Goal: Task Accomplishment & Management: Manage account settings

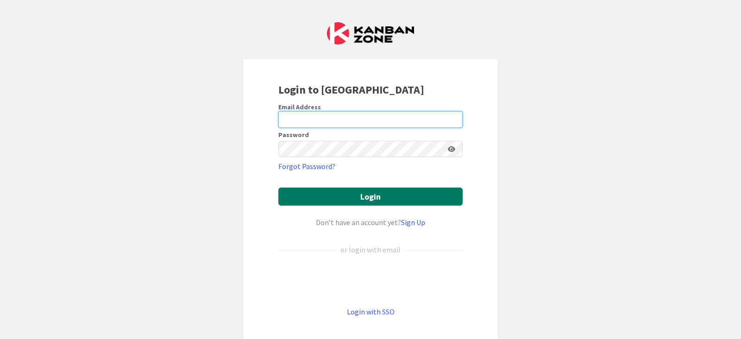
type input "[EMAIL_ADDRESS][DOMAIN_NAME]"
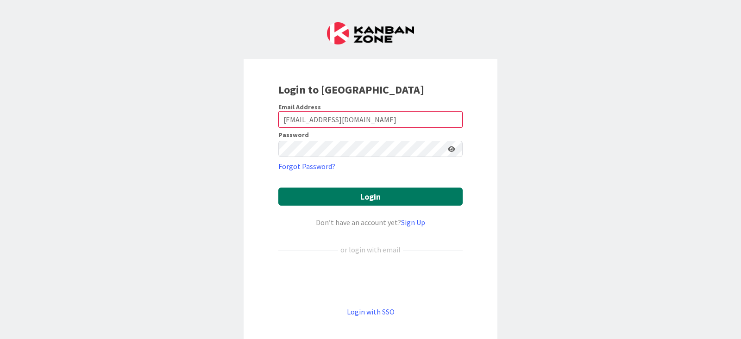
click at [346, 202] on button "Login" at bounding box center [370, 197] width 184 height 18
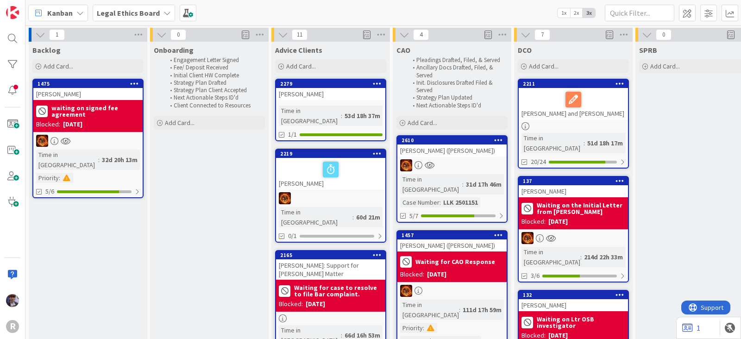
click at [55, 14] on span "Kanban" at bounding box center [59, 12] width 25 height 11
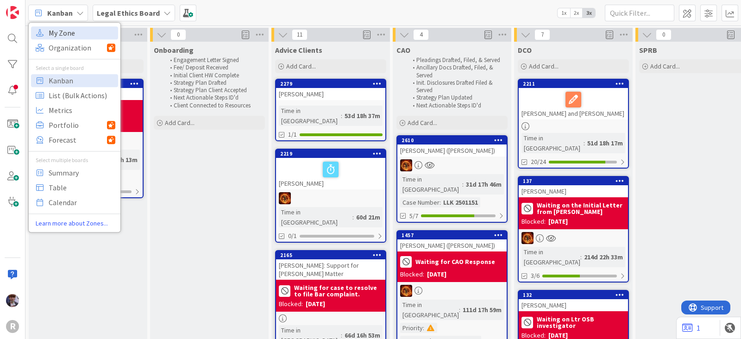
click at [57, 34] on span "My Zone" at bounding box center [82, 33] width 67 height 14
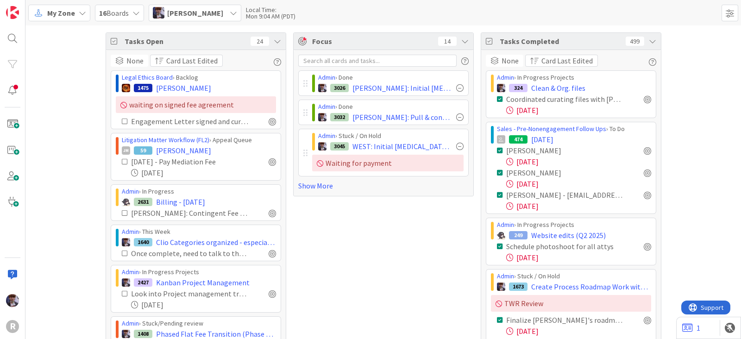
click at [278, 44] on div "Tasks Open 24" at bounding box center [196, 41] width 180 height 17
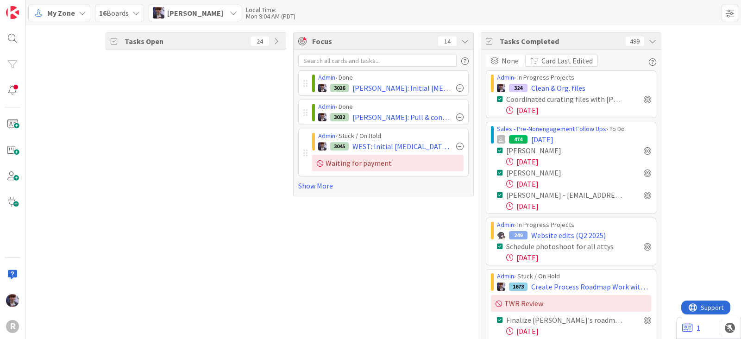
click at [654, 39] on div "Tasks Completed 499" at bounding box center [571, 41] width 180 height 17
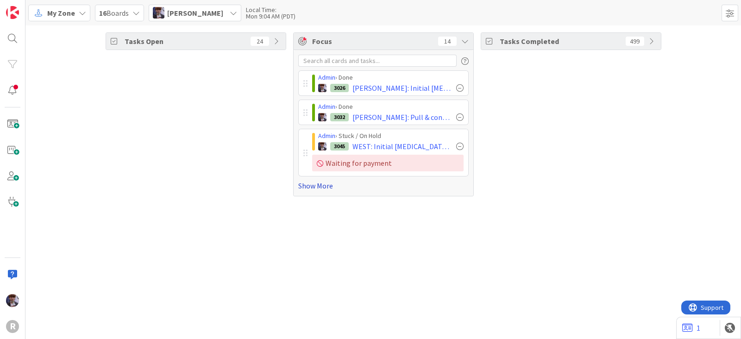
click at [322, 190] on link "Show More" at bounding box center [383, 185] width 171 height 11
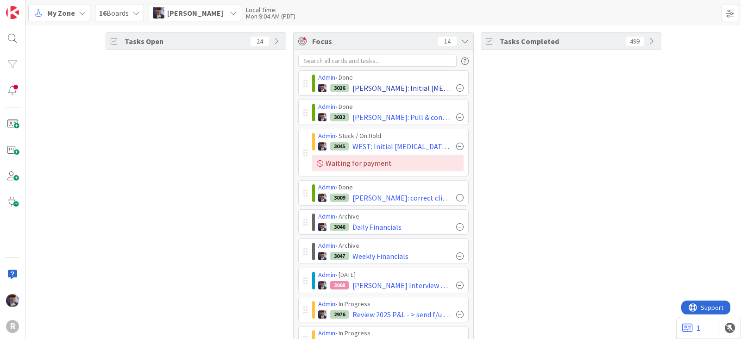
click at [456, 86] on div at bounding box center [459, 87] width 7 height 7
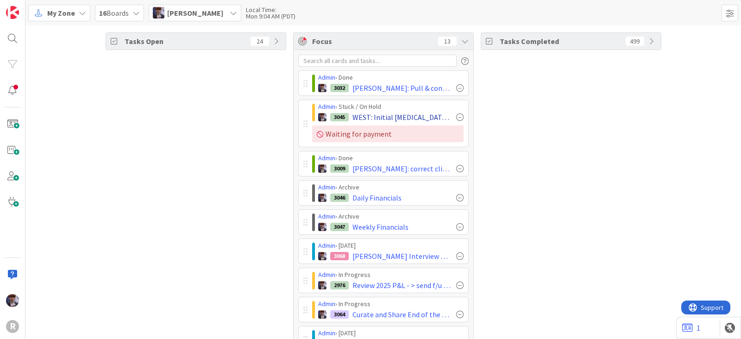
click at [456, 88] on div at bounding box center [459, 87] width 7 height 7
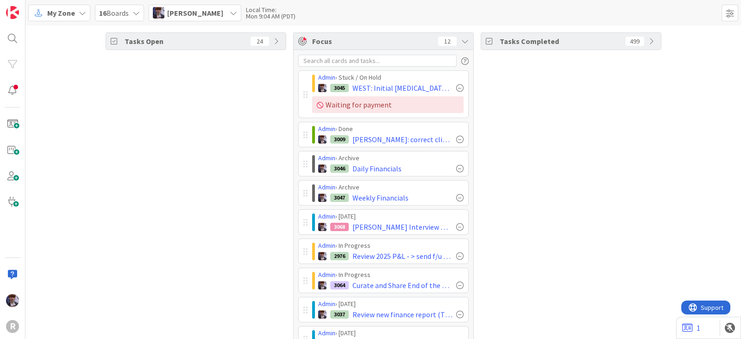
click at [211, 17] on span "[PERSON_NAME]" at bounding box center [195, 12] width 56 height 11
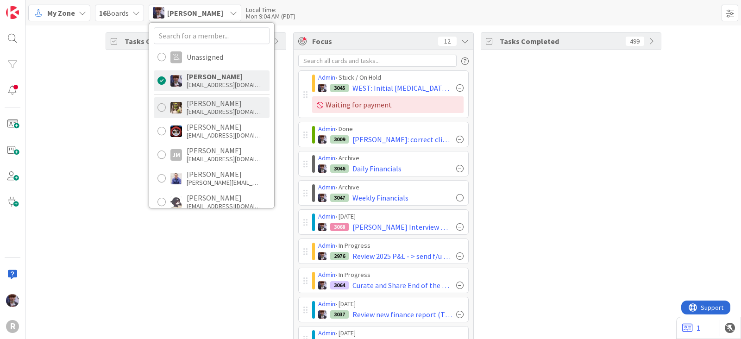
click at [198, 110] on div "[EMAIL_ADDRESS][DOMAIN_NAME]" at bounding box center [224, 111] width 74 height 8
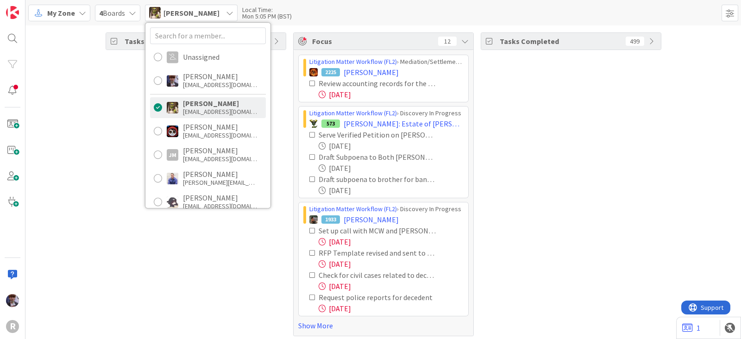
click at [127, 133] on div "Tasks Open 98" at bounding box center [196, 184] width 181 height 304
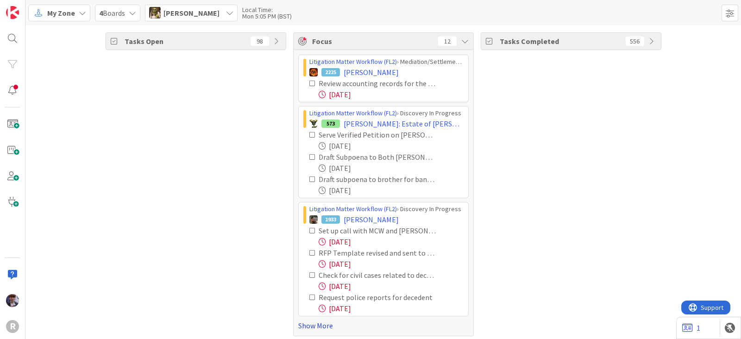
click at [321, 322] on link "Show More" at bounding box center [383, 325] width 171 height 11
click at [310, 80] on icon at bounding box center [313, 83] width 6 height 6
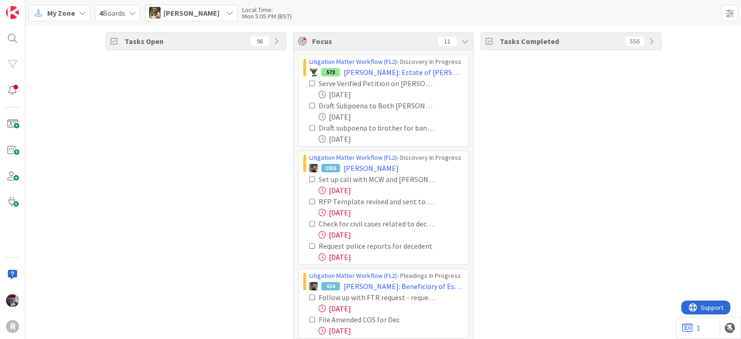
click at [310, 81] on icon at bounding box center [313, 83] width 6 height 6
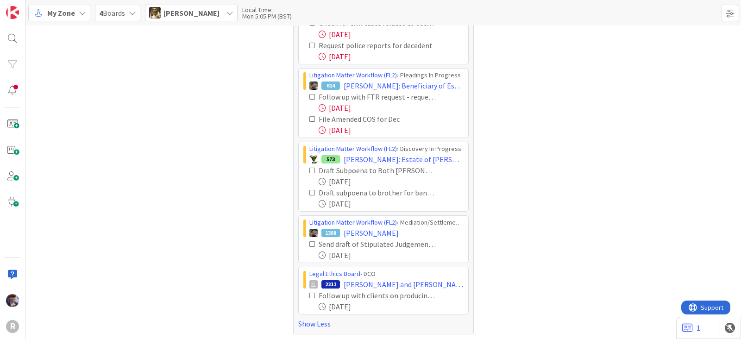
scroll to position [106, 0]
click at [310, 95] on icon at bounding box center [313, 95] width 6 height 6
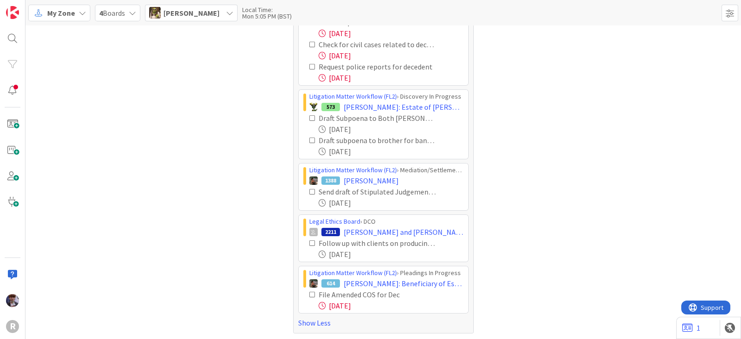
click at [310, 291] on icon at bounding box center [313, 294] width 6 height 6
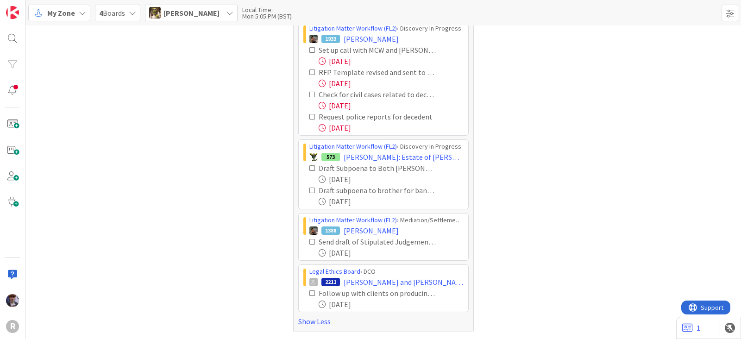
scroll to position [32, 0]
click at [310, 294] on icon at bounding box center [313, 294] width 6 height 6
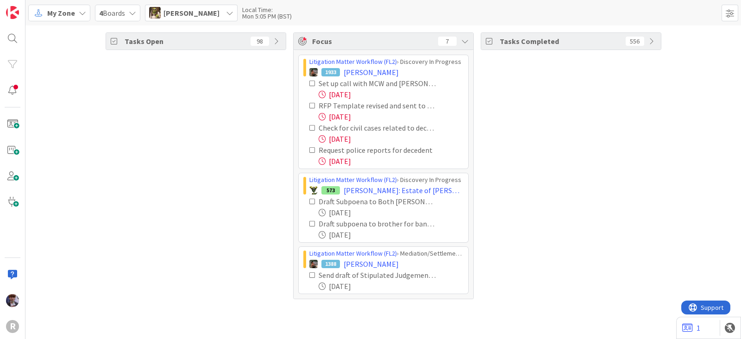
click at [204, 19] on div "[PERSON_NAME]" at bounding box center [191, 13] width 93 height 17
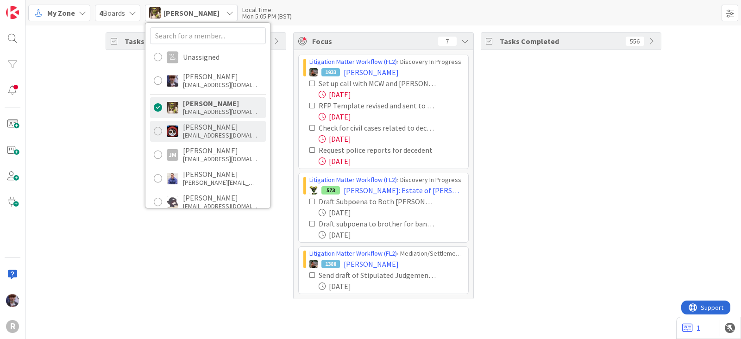
click at [209, 133] on div "[EMAIL_ADDRESS][DOMAIN_NAME]" at bounding box center [220, 135] width 74 height 8
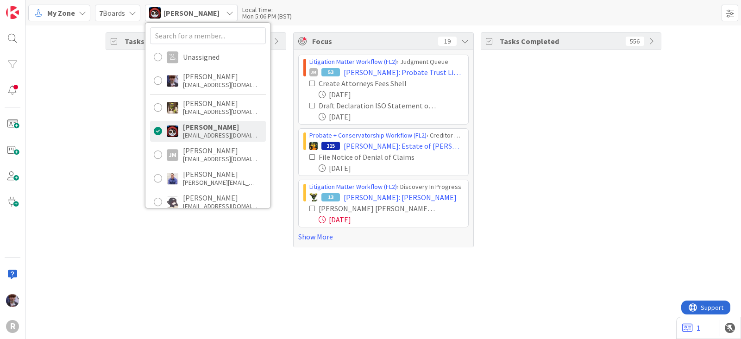
click at [126, 156] on div "Tasks Open 86" at bounding box center [196, 139] width 181 height 215
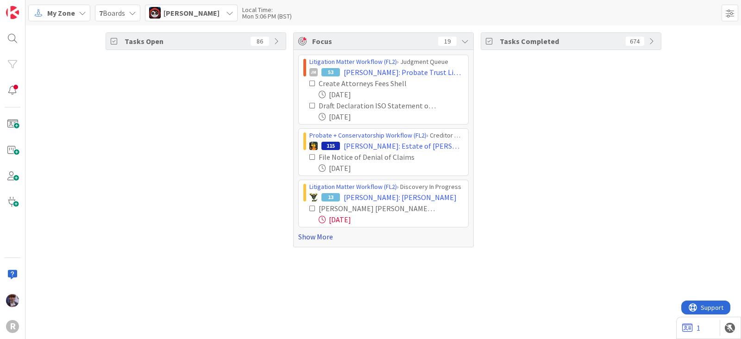
click at [305, 234] on link "Show More" at bounding box center [383, 236] width 171 height 11
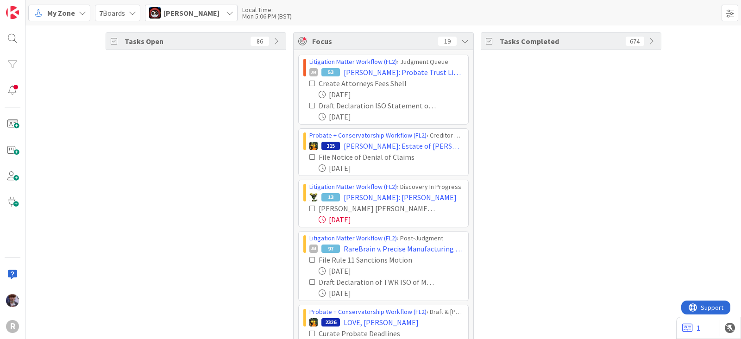
click at [310, 207] on icon at bounding box center [313, 208] width 6 height 6
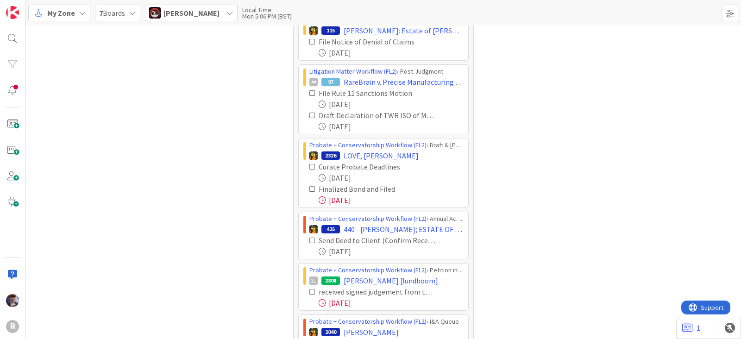
scroll to position [115, 0]
click at [310, 113] on icon at bounding box center [313, 115] width 6 height 6
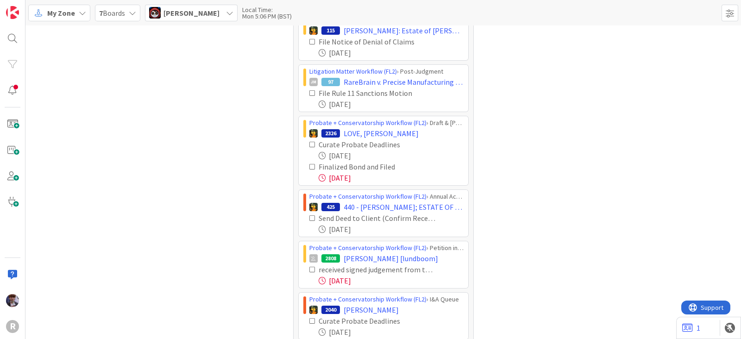
click at [310, 164] on icon at bounding box center [313, 167] width 6 height 6
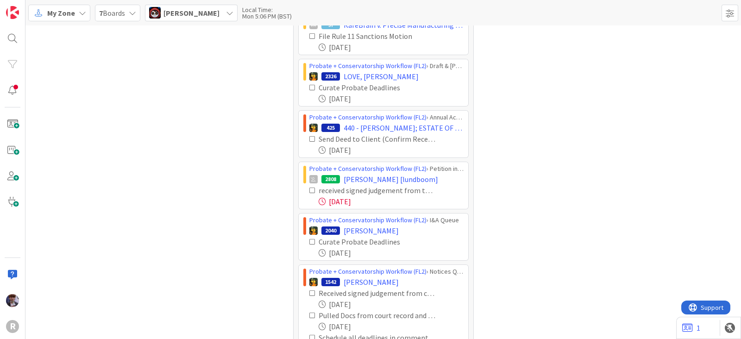
scroll to position [173, 0]
click at [183, 21] on div "My Zone 7 Boards [PERSON_NAME] Unassigned [PERSON_NAME] [EMAIL_ADDRESS][DOMAIN_…" at bounding box center [383, 12] width 716 height 25
click at [192, 13] on span "[PERSON_NAME]" at bounding box center [192, 12] width 56 height 11
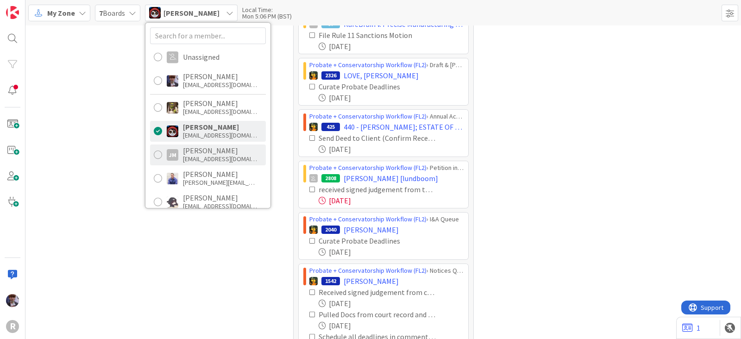
click at [208, 156] on div "[EMAIL_ADDRESS][DOMAIN_NAME]" at bounding box center [220, 159] width 74 height 8
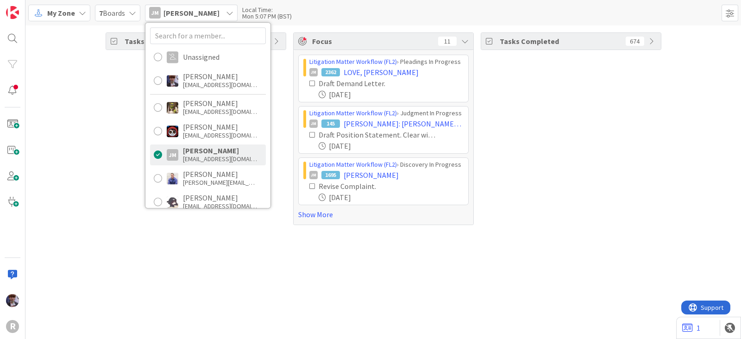
click at [139, 259] on div "Tasks Open 32 Focus 11 Litigation Matter Workflow (FL2) › Pleadings In Progress…" at bounding box center [383, 182] width 716 height 314
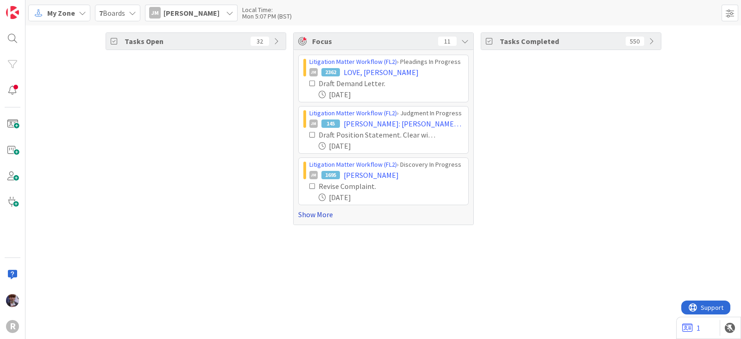
click at [305, 216] on link "Show More" at bounding box center [383, 214] width 171 height 11
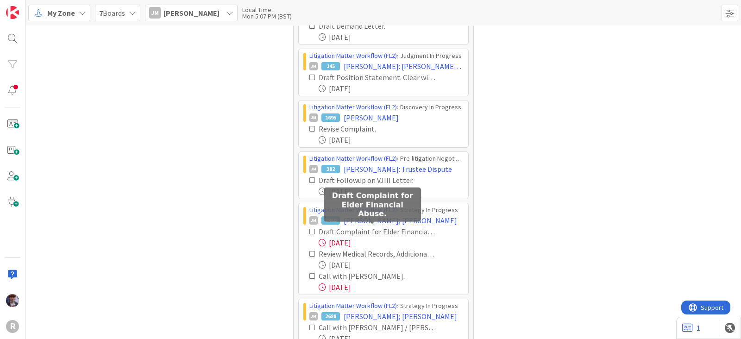
scroll to position [57, 0]
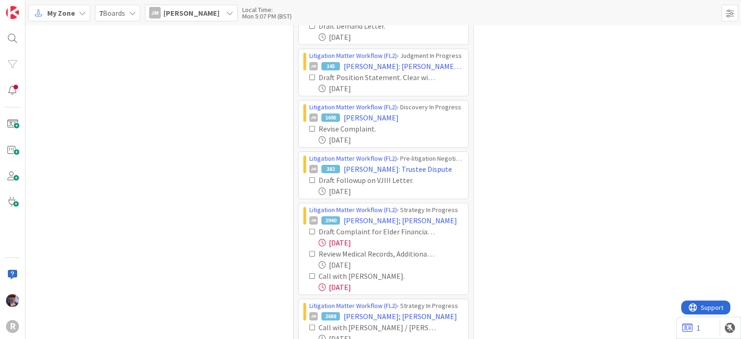
click at [310, 231] on icon at bounding box center [313, 231] width 6 height 6
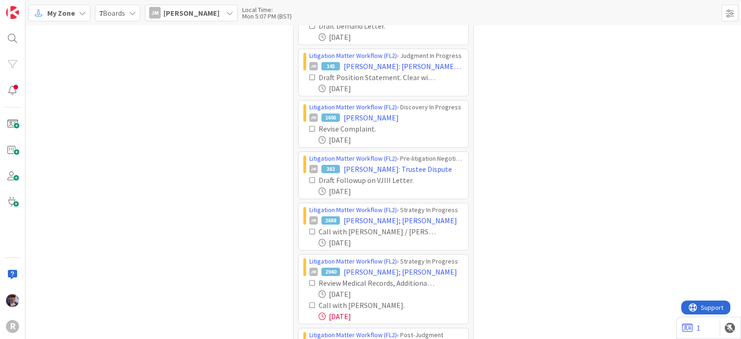
click at [310, 302] on icon at bounding box center [313, 305] width 6 height 6
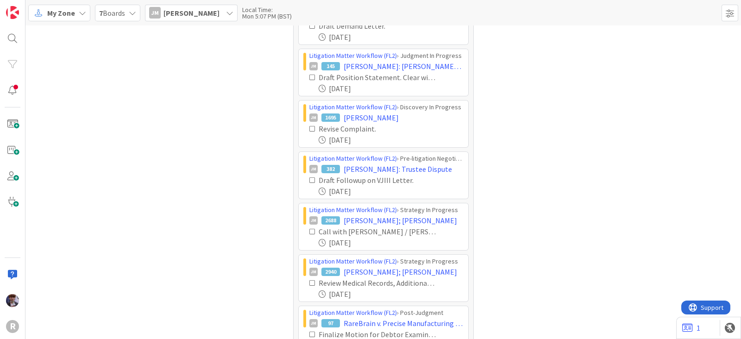
scroll to position [0, 0]
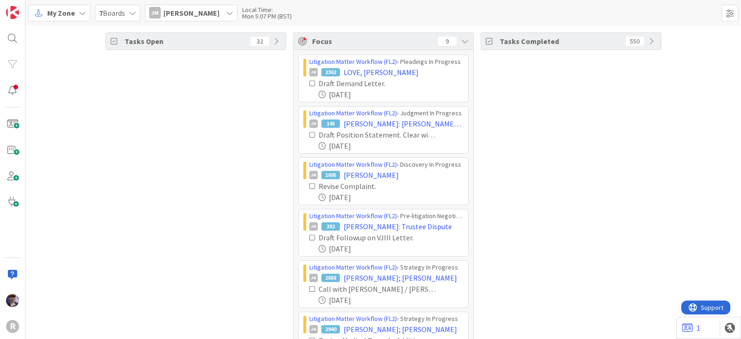
click at [190, 21] on div "[PERSON_NAME] [PERSON_NAME]" at bounding box center [191, 13] width 93 height 17
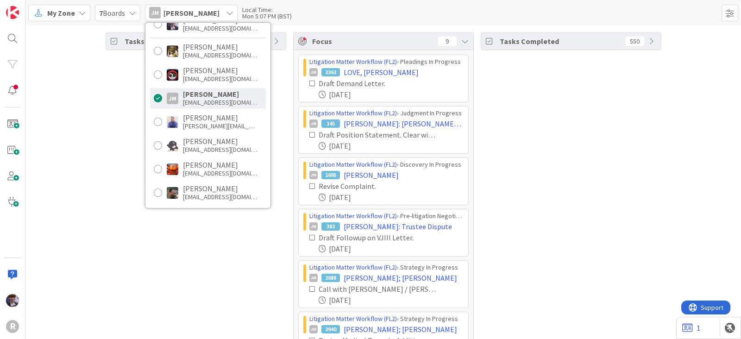
scroll to position [57, 0]
click at [203, 174] on div "[EMAIL_ADDRESS][DOMAIN_NAME]" at bounding box center [220, 173] width 74 height 8
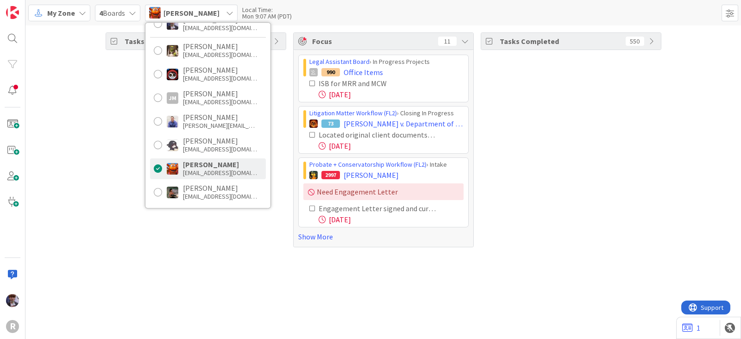
click at [119, 149] on div "Tasks Open 105" at bounding box center [196, 139] width 181 height 215
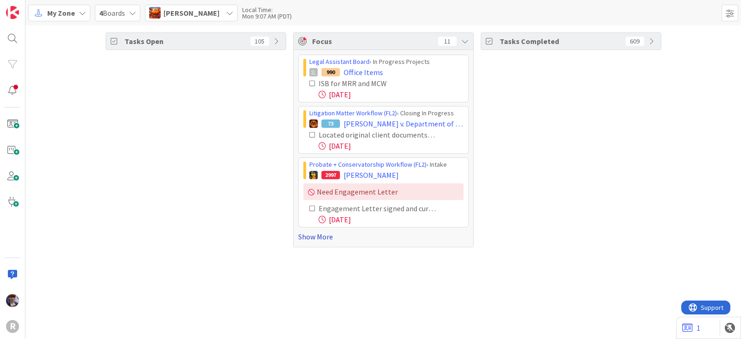
click at [312, 231] on link "Show More" at bounding box center [383, 236] width 171 height 11
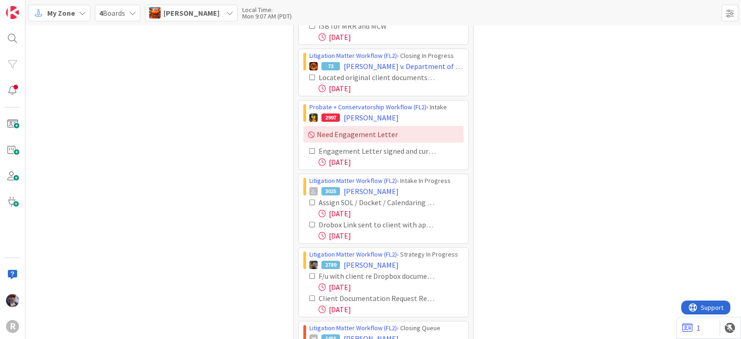
scroll to position [57, 0]
click at [310, 203] on icon at bounding box center [313, 202] width 6 height 6
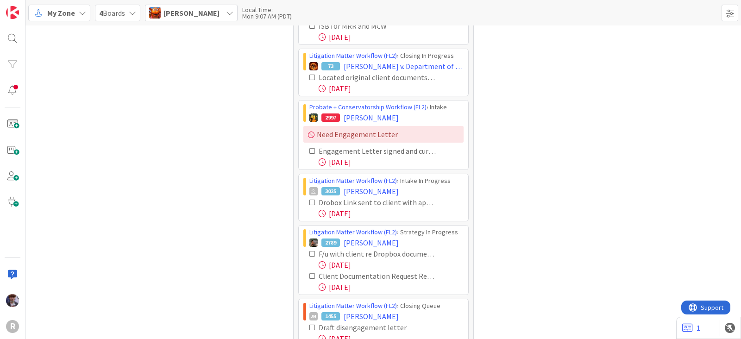
click at [310, 203] on icon at bounding box center [313, 202] width 6 height 6
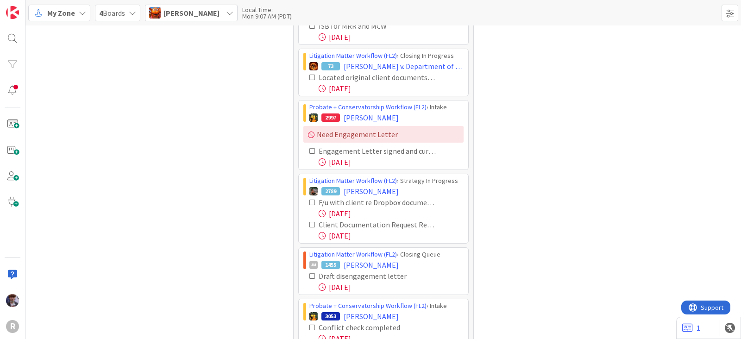
click at [310, 199] on icon at bounding box center [313, 202] width 6 height 6
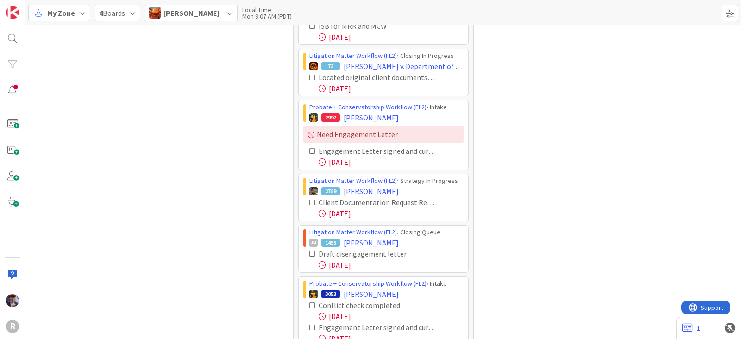
drag, startPoint x: 307, startPoint y: 199, endPoint x: 266, endPoint y: 215, distance: 43.9
click at [268, 215] on div "Tasks Open 105 Focus 8 Legal Assistant Board › In Progress Projects 990 Office …" at bounding box center [383, 196] width 716 height 457
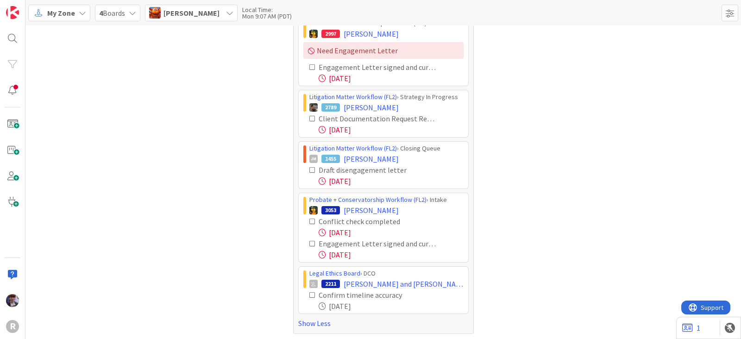
scroll to position [141, 0]
click at [310, 169] on icon at bounding box center [313, 170] width 6 height 6
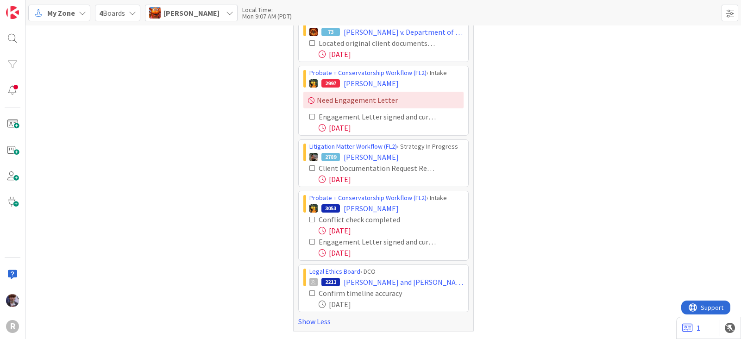
scroll to position [90, 0]
click at [310, 219] on icon at bounding box center [313, 221] width 6 height 6
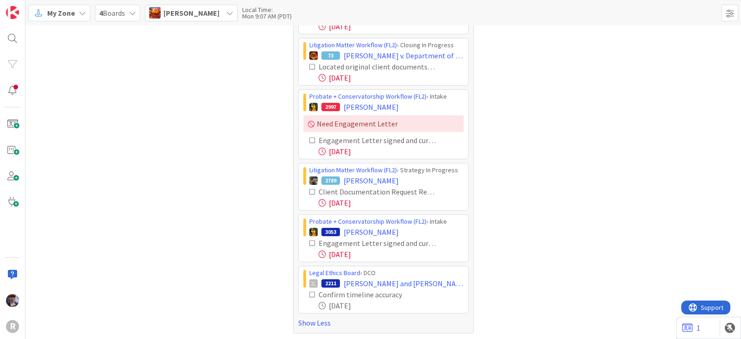
click at [310, 242] on icon at bounding box center [313, 243] width 6 height 6
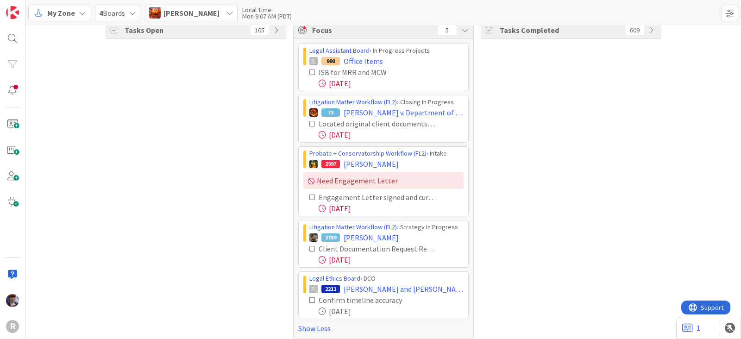
scroll to position [0, 0]
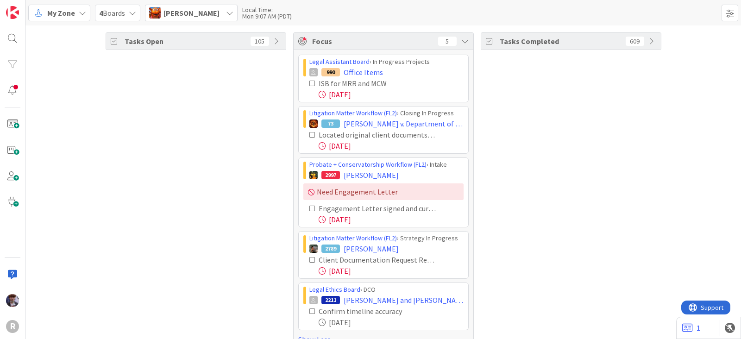
click at [202, 22] on div "My Zone 4 Boards [PERSON_NAME] Unassigned [PERSON_NAME] [EMAIL_ADDRESS][DOMAIN_…" at bounding box center [383, 12] width 716 height 25
click at [203, 17] on span "[PERSON_NAME]" at bounding box center [192, 12] width 56 height 11
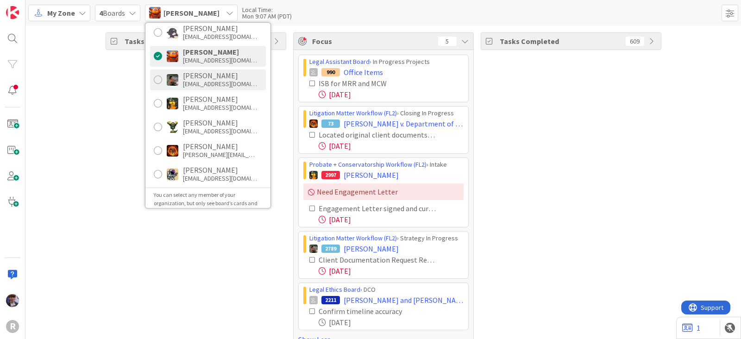
scroll to position [171, 0]
click at [208, 85] on div "[EMAIL_ADDRESS][DOMAIN_NAME]" at bounding box center [220, 82] width 74 height 8
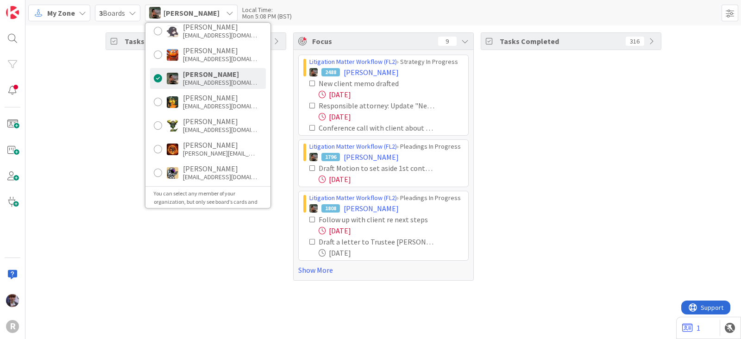
click at [106, 153] on div "Tasks Open 69" at bounding box center [196, 156] width 181 height 248
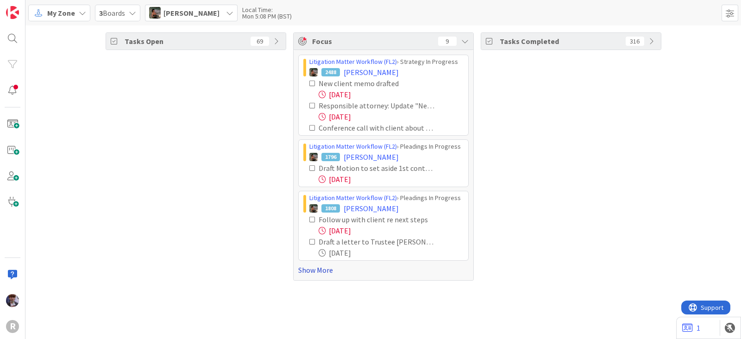
click at [324, 270] on link "Show More" at bounding box center [383, 270] width 171 height 11
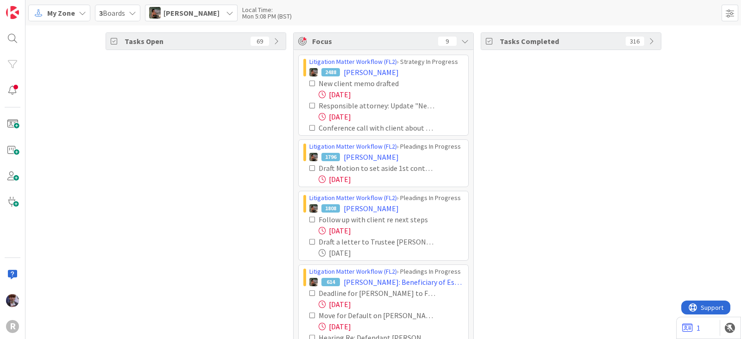
click at [310, 126] on icon at bounding box center [313, 128] width 6 height 6
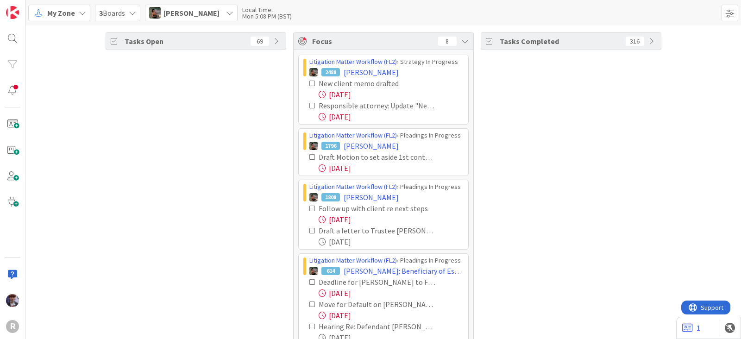
scroll to position [0, 0]
click at [192, 19] on div "[PERSON_NAME]" at bounding box center [191, 13] width 93 height 17
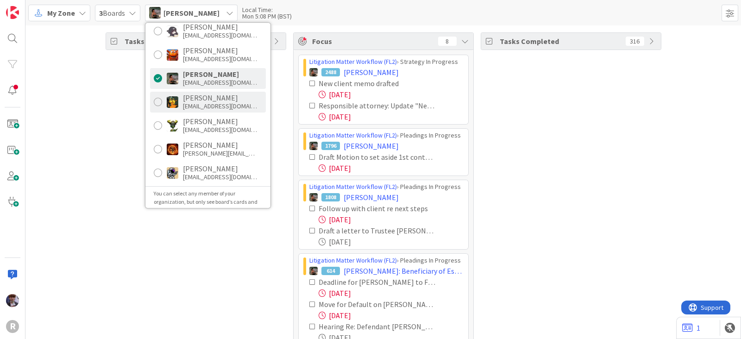
click at [203, 95] on div "[PERSON_NAME]" at bounding box center [220, 98] width 74 height 8
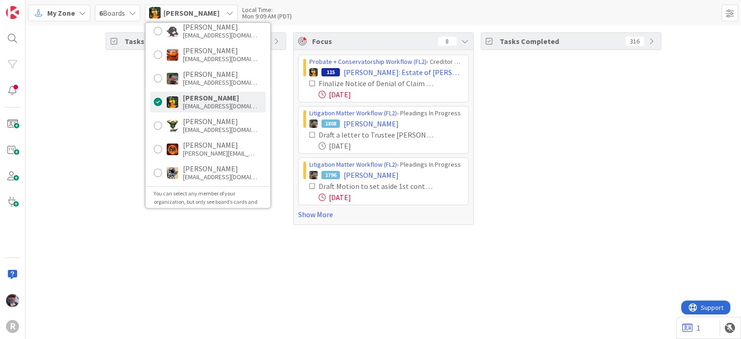
click at [97, 186] on div "Tasks Open 84 Focus 8 Probate + Conservatorship Workflow (FL2) › Creditor Claim…" at bounding box center [383, 128] width 716 height 207
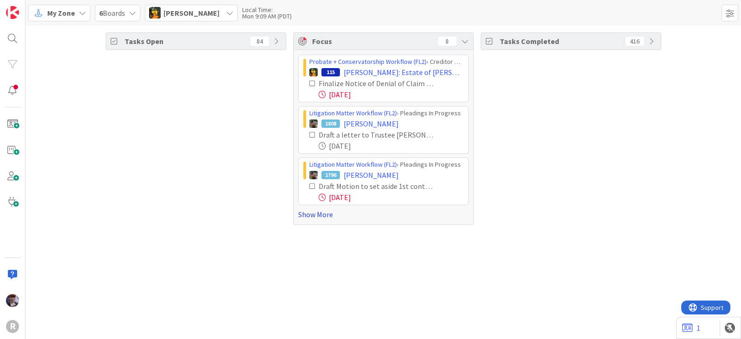
click at [322, 216] on link "Show More" at bounding box center [383, 214] width 171 height 11
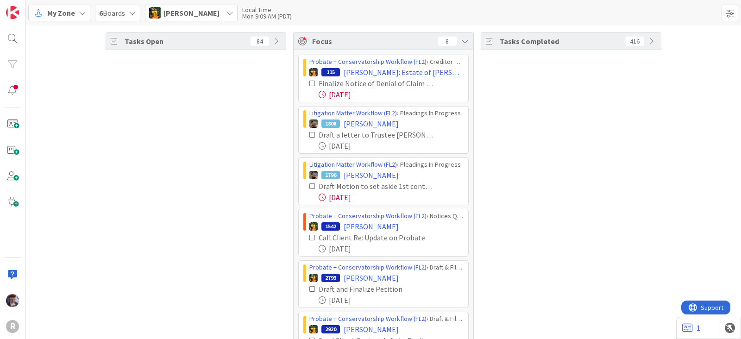
click at [310, 84] on icon at bounding box center [313, 83] width 6 height 6
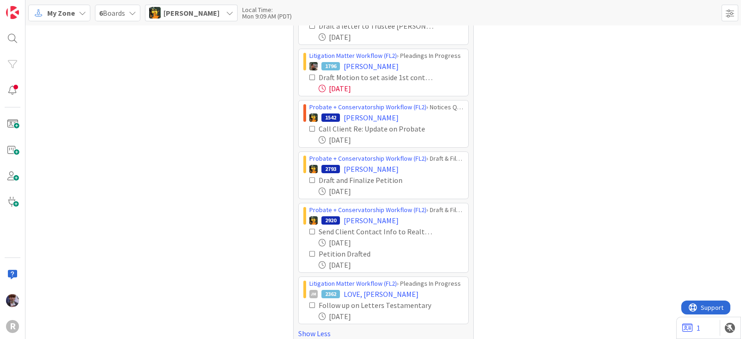
scroll to position [68, 0]
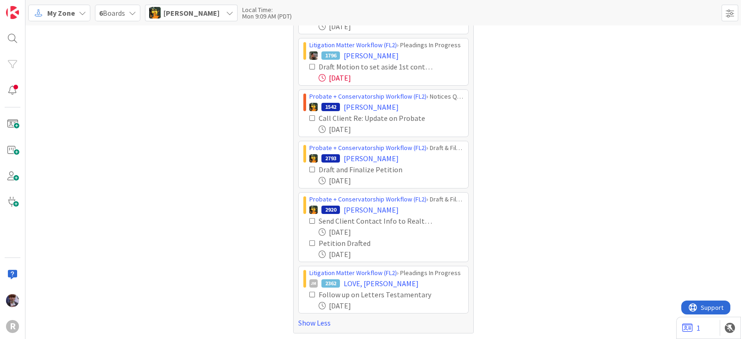
click at [310, 291] on icon at bounding box center [313, 294] width 6 height 6
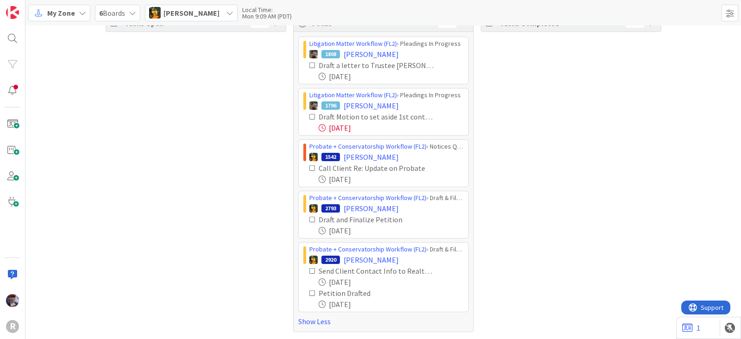
scroll to position [17, 0]
click at [169, 11] on span "[PERSON_NAME]" at bounding box center [192, 12] width 56 height 11
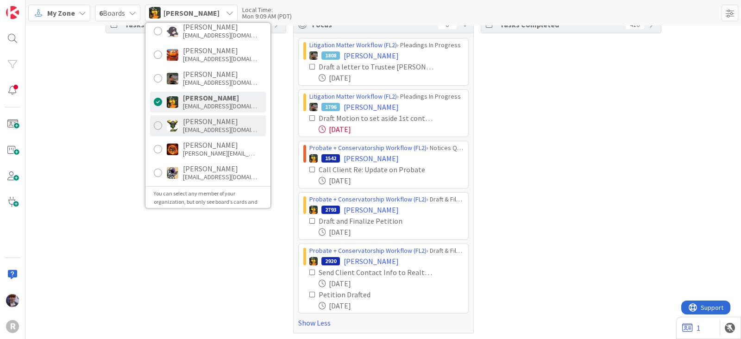
click at [191, 128] on div "[EMAIL_ADDRESS][DOMAIN_NAME]" at bounding box center [220, 130] width 74 height 8
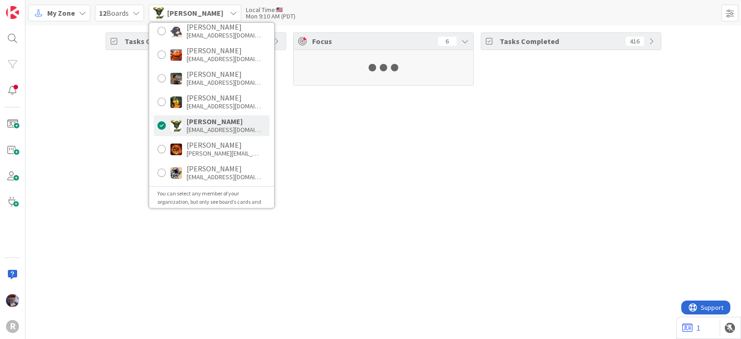
scroll to position [0, 0]
click at [119, 160] on div "Tasks Open 8 Focus 0 No Results Tasks Completed 204" at bounding box center [383, 182] width 716 height 314
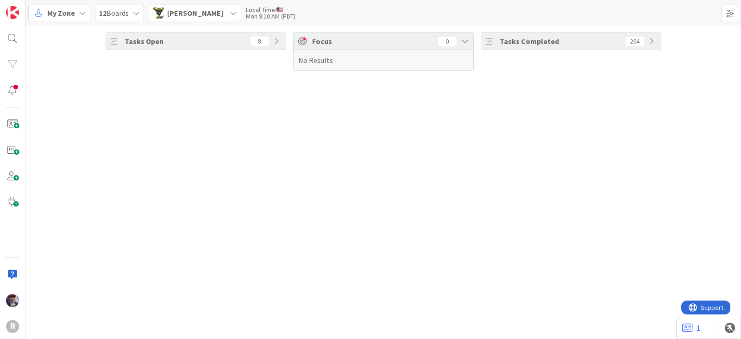
click at [167, 17] on span "[PERSON_NAME]" at bounding box center [195, 12] width 56 height 11
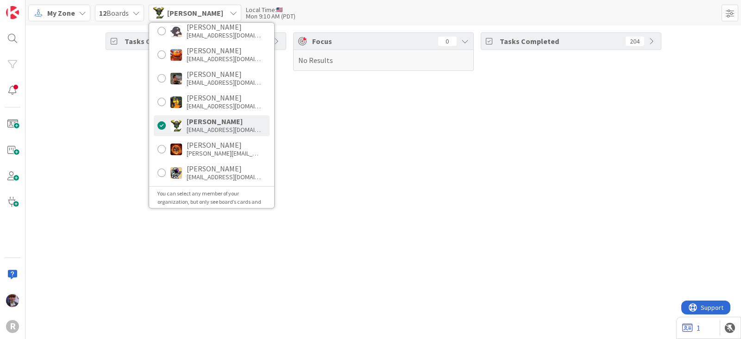
click at [167, 16] on span "[PERSON_NAME]" at bounding box center [195, 12] width 56 height 11
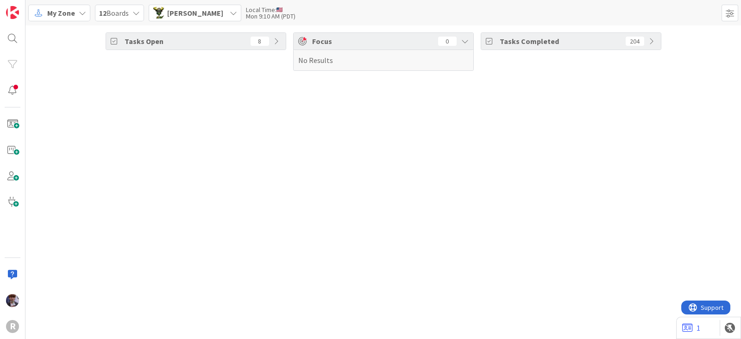
click at [202, 12] on span "[PERSON_NAME]" at bounding box center [195, 12] width 56 height 11
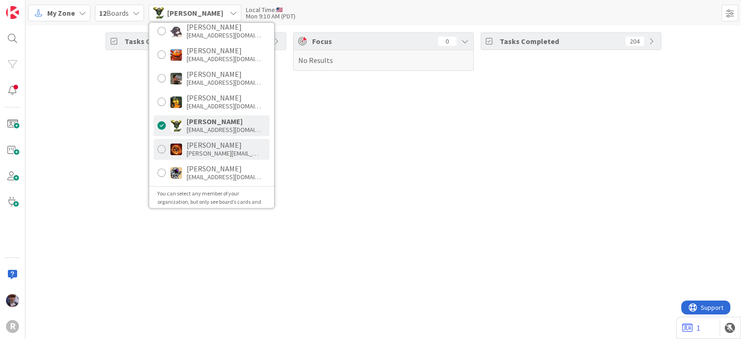
click at [203, 145] on div "[PERSON_NAME]" at bounding box center [224, 145] width 74 height 8
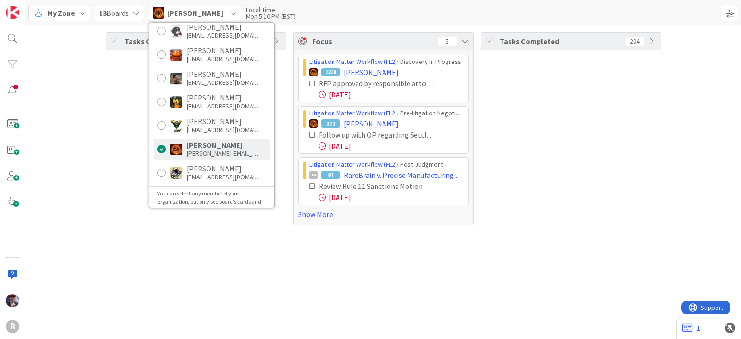
click at [127, 164] on div "Tasks Open 54" at bounding box center [196, 128] width 181 height 193
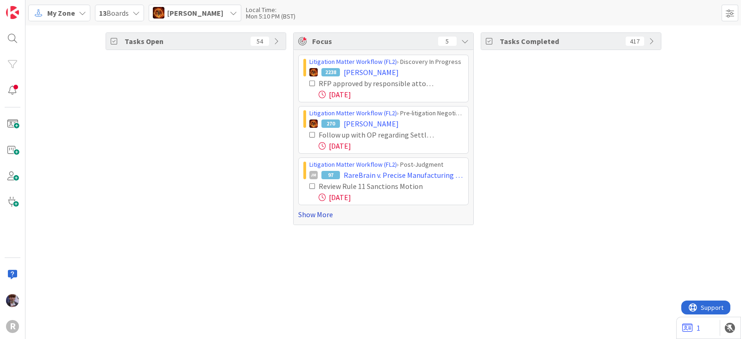
click at [332, 214] on link "Show More" at bounding box center [383, 214] width 171 height 11
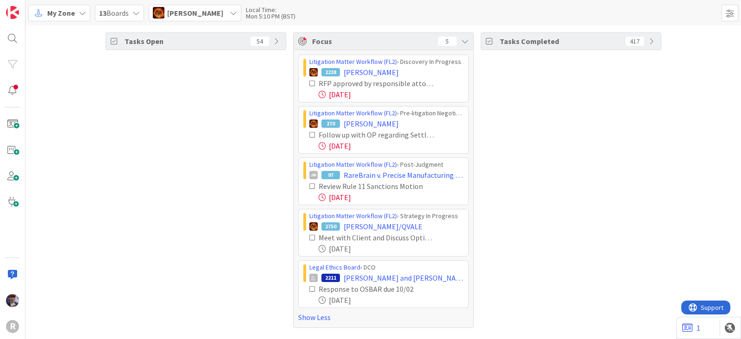
click at [196, 16] on span "[PERSON_NAME]" at bounding box center [195, 12] width 56 height 11
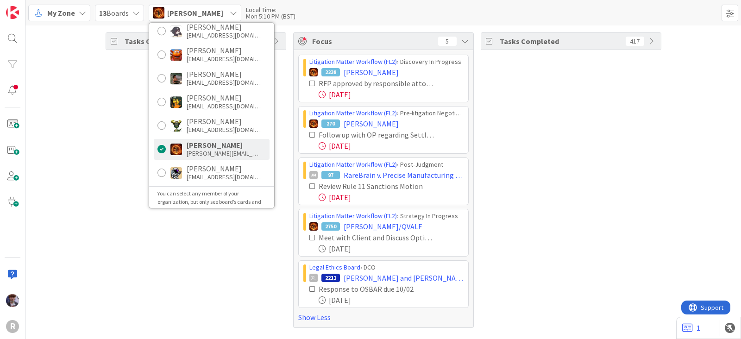
click at [196, 16] on span "[PERSON_NAME]" at bounding box center [195, 12] width 56 height 11
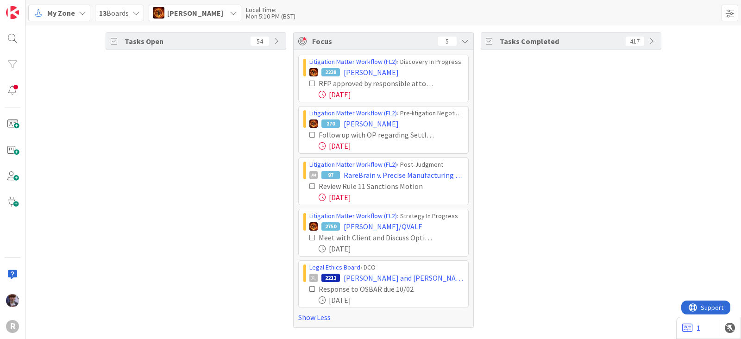
click at [196, 16] on span "[PERSON_NAME]" at bounding box center [195, 12] width 56 height 11
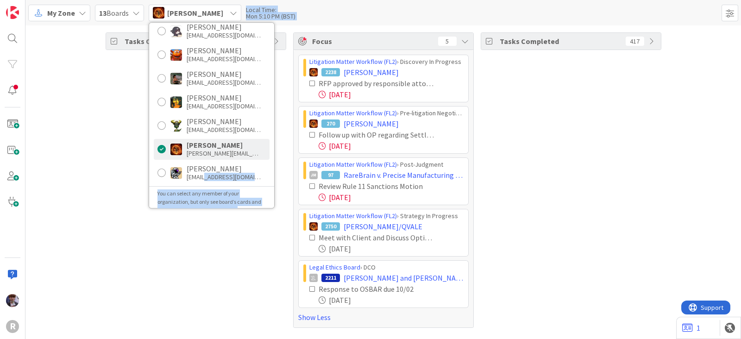
drag, startPoint x: 209, startPoint y: 173, endPoint x: 134, endPoint y: 166, distance: 75.4
click at [134, 166] on div "My Zone 13 Boards [PERSON_NAME] Unassigned [PERSON_NAME] [EMAIL_ADDRESS][DOMAIN…" at bounding box center [383, 169] width 716 height 339
click at [131, 163] on div "Tasks Open 54" at bounding box center [196, 180] width 181 height 296
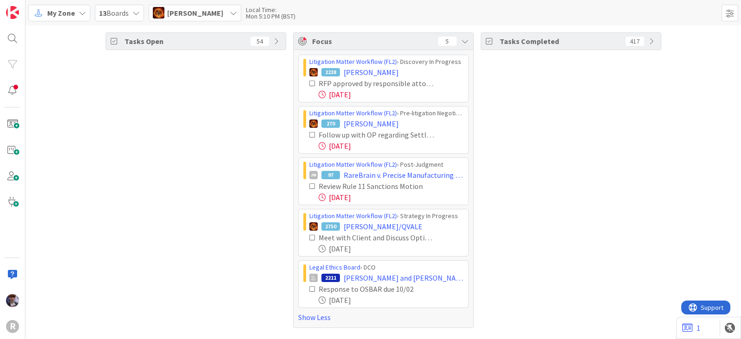
click at [215, 19] on div "[PERSON_NAME]" at bounding box center [195, 13] width 93 height 17
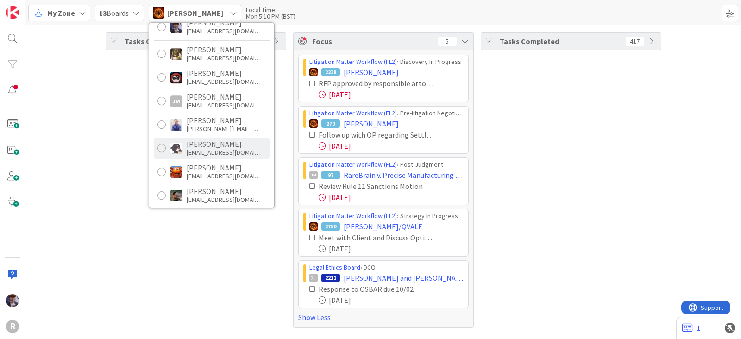
click at [209, 149] on div "[EMAIL_ADDRESS][DOMAIN_NAME]" at bounding box center [224, 152] width 74 height 8
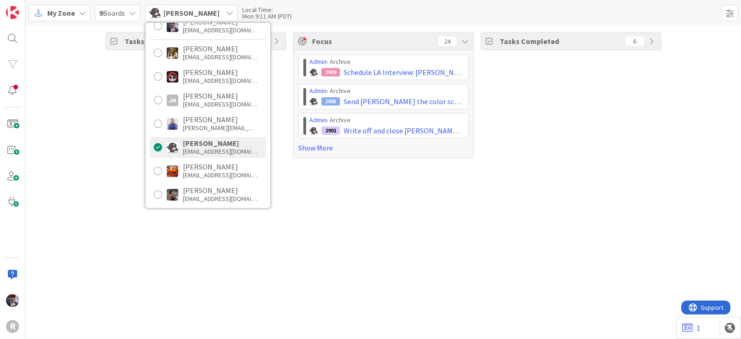
scroll to position [55, 0]
click at [294, 169] on div "Tasks Open 22 Focus 24 Admin › Archive 2909 Schedule LA Interview: [PERSON_NAME…" at bounding box center [383, 182] width 716 height 314
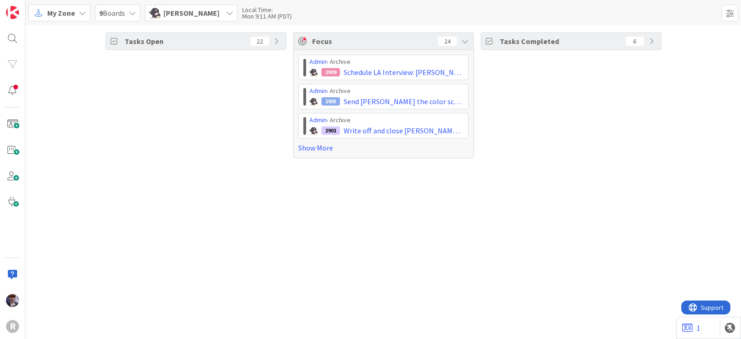
click at [303, 154] on div "Admin › Archive 2909 Schedule LA Interview: [PERSON_NAME] Admin › Archive 2905 …" at bounding box center [384, 104] width 180 height 108
click at [303, 149] on link "Show More" at bounding box center [383, 147] width 171 height 11
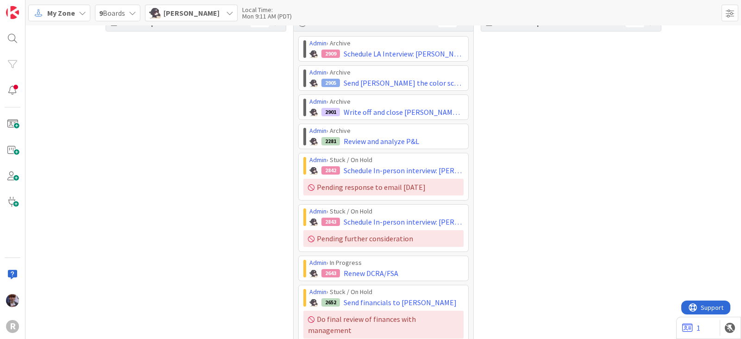
scroll to position [0, 0]
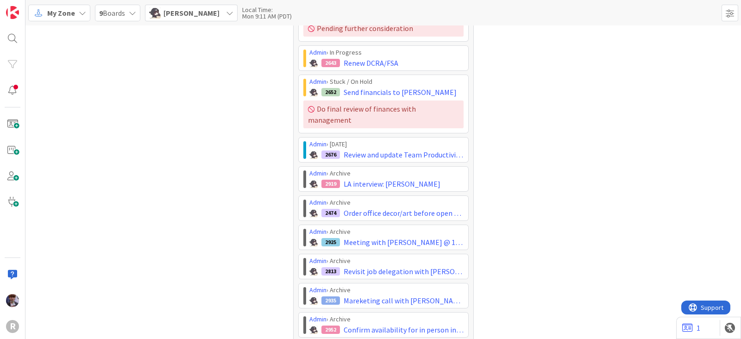
scroll to position [229, 0]
click at [645, 160] on div "Tasks Completed 6" at bounding box center [571, 211] width 181 height 817
click at [600, 87] on div "Tasks Completed 6" at bounding box center [571, 211] width 181 height 817
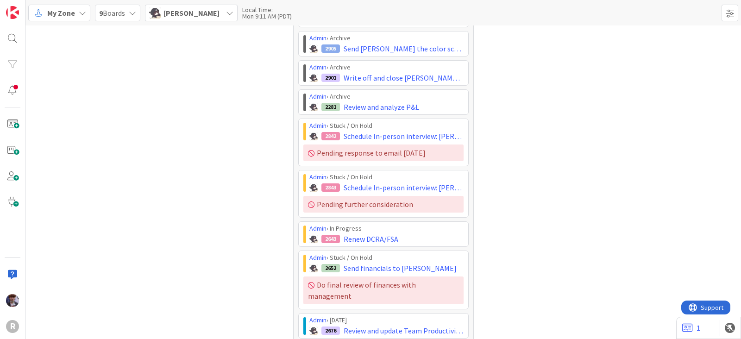
scroll to position [0, 0]
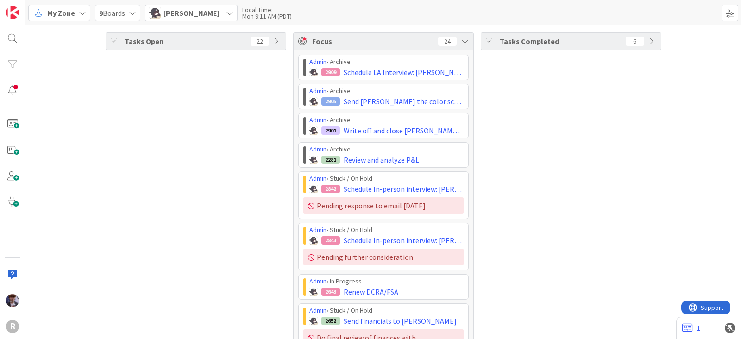
click at [197, 13] on span "[PERSON_NAME]" at bounding box center [192, 12] width 56 height 11
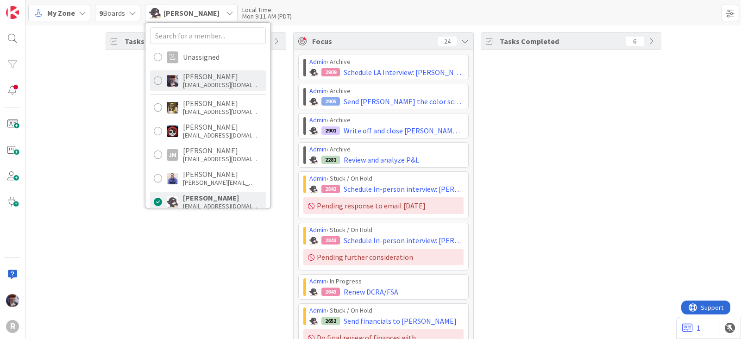
click at [188, 85] on div "[EMAIL_ADDRESS][DOMAIN_NAME]" at bounding box center [220, 85] width 74 height 8
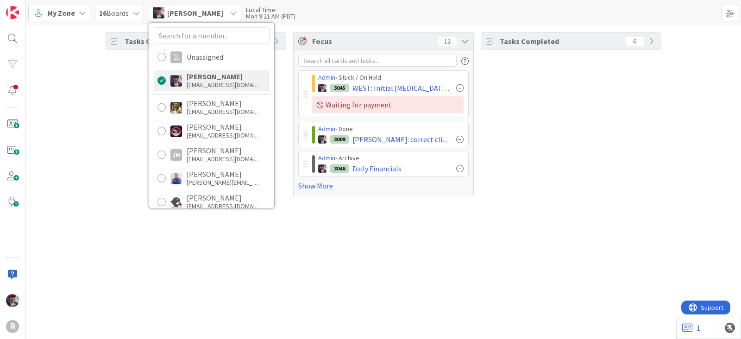
click at [120, 141] on div "Tasks Open 24" at bounding box center [196, 114] width 181 height 164
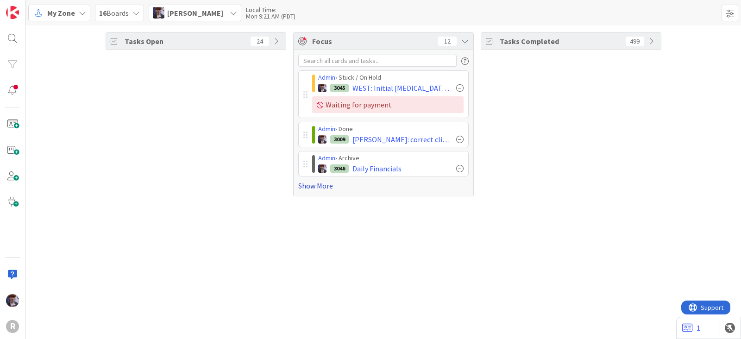
click at [305, 182] on link "Show More" at bounding box center [383, 185] width 171 height 11
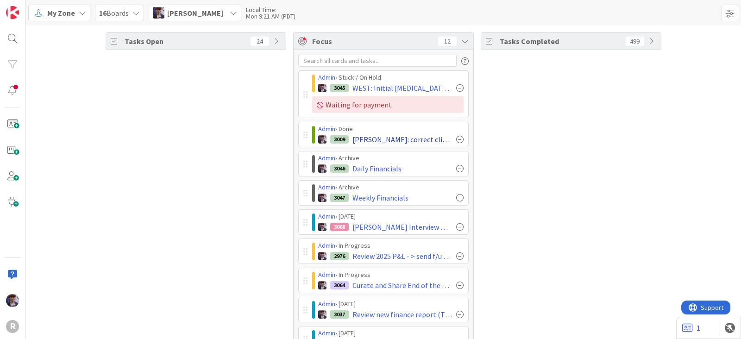
click at [456, 138] on div at bounding box center [459, 139] width 7 height 7
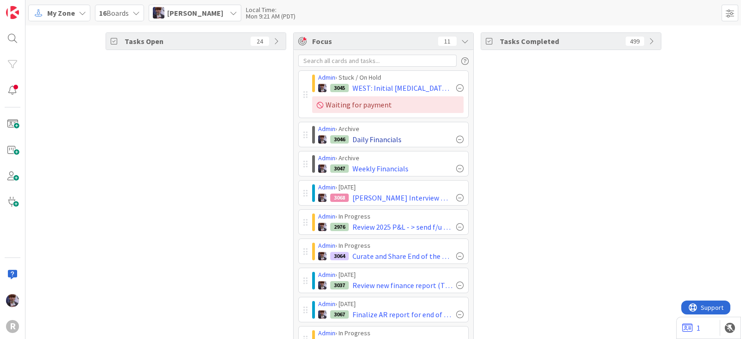
click at [457, 139] on div at bounding box center [459, 139] width 7 height 7
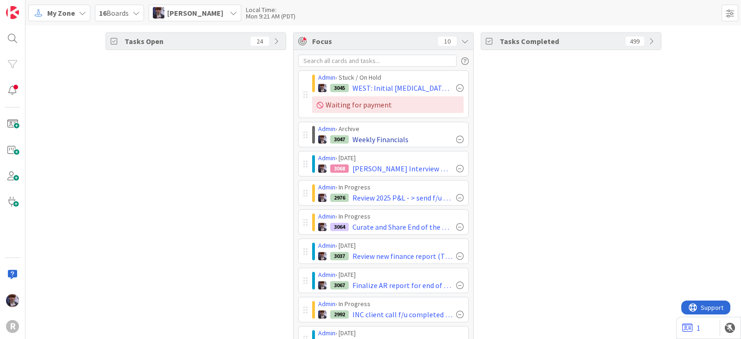
click at [457, 137] on div at bounding box center [459, 139] width 7 height 7
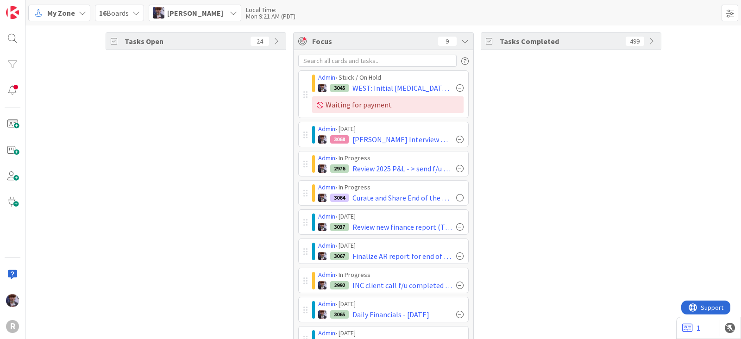
scroll to position [38, 0]
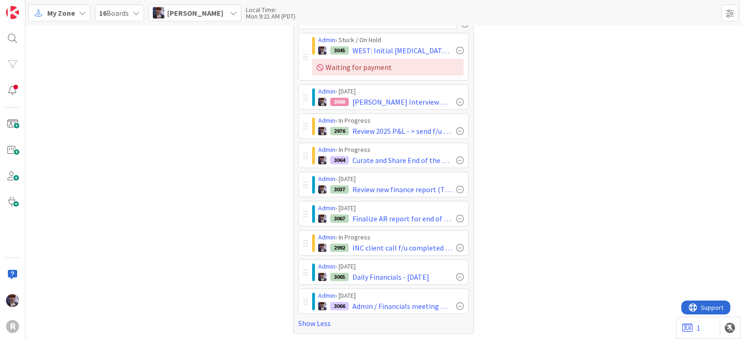
click at [514, 282] on div "Tasks Completed 499" at bounding box center [571, 164] width 181 height 339
click at [500, 244] on div "Tasks Completed 499" at bounding box center [571, 164] width 181 height 339
click at [500, 237] on div "Tasks Completed 499" at bounding box center [571, 164] width 181 height 339
click at [214, 130] on div "Tasks Open 24" at bounding box center [196, 164] width 181 height 339
click at [162, 124] on div "Tasks Open 24" at bounding box center [196, 164] width 181 height 339
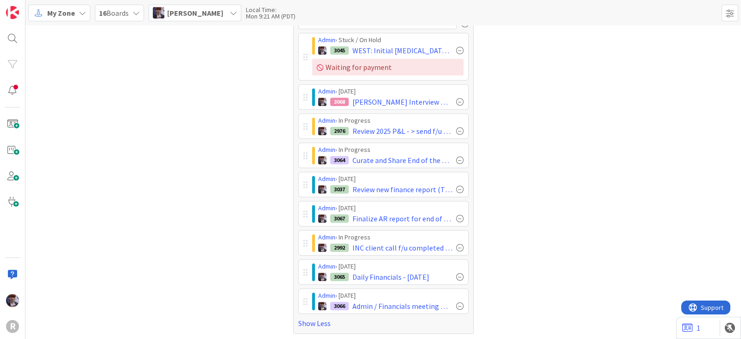
click at [175, 110] on div "Tasks Open 24" at bounding box center [196, 164] width 181 height 339
click at [562, 161] on div "Tasks Completed 499" at bounding box center [571, 164] width 181 height 339
click at [495, 256] on div "Tasks Completed 499" at bounding box center [571, 164] width 181 height 339
click at [638, 177] on div "Tasks Completed 499" at bounding box center [571, 164] width 181 height 339
click at [212, 189] on div "Tasks Open 24" at bounding box center [196, 164] width 181 height 339
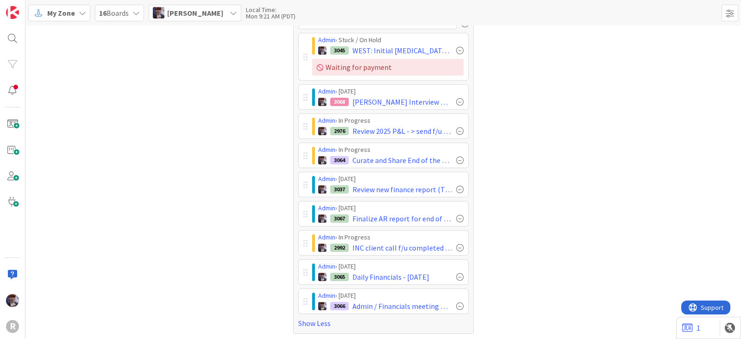
click at [108, 147] on div "Tasks Open 24" at bounding box center [196, 164] width 181 height 339
